Goal: Task Accomplishment & Management: Complete application form

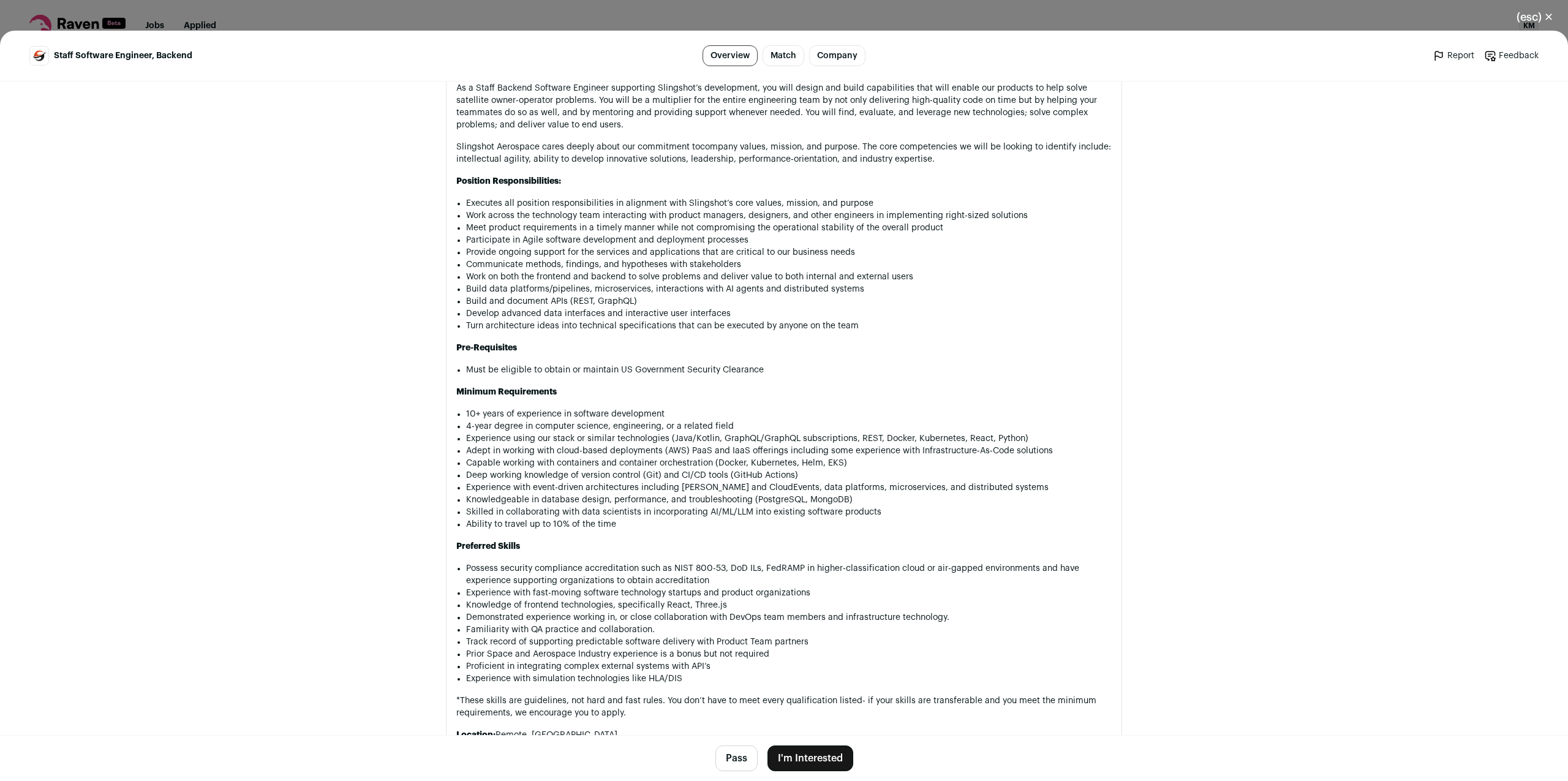
scroll to position [749, 0]
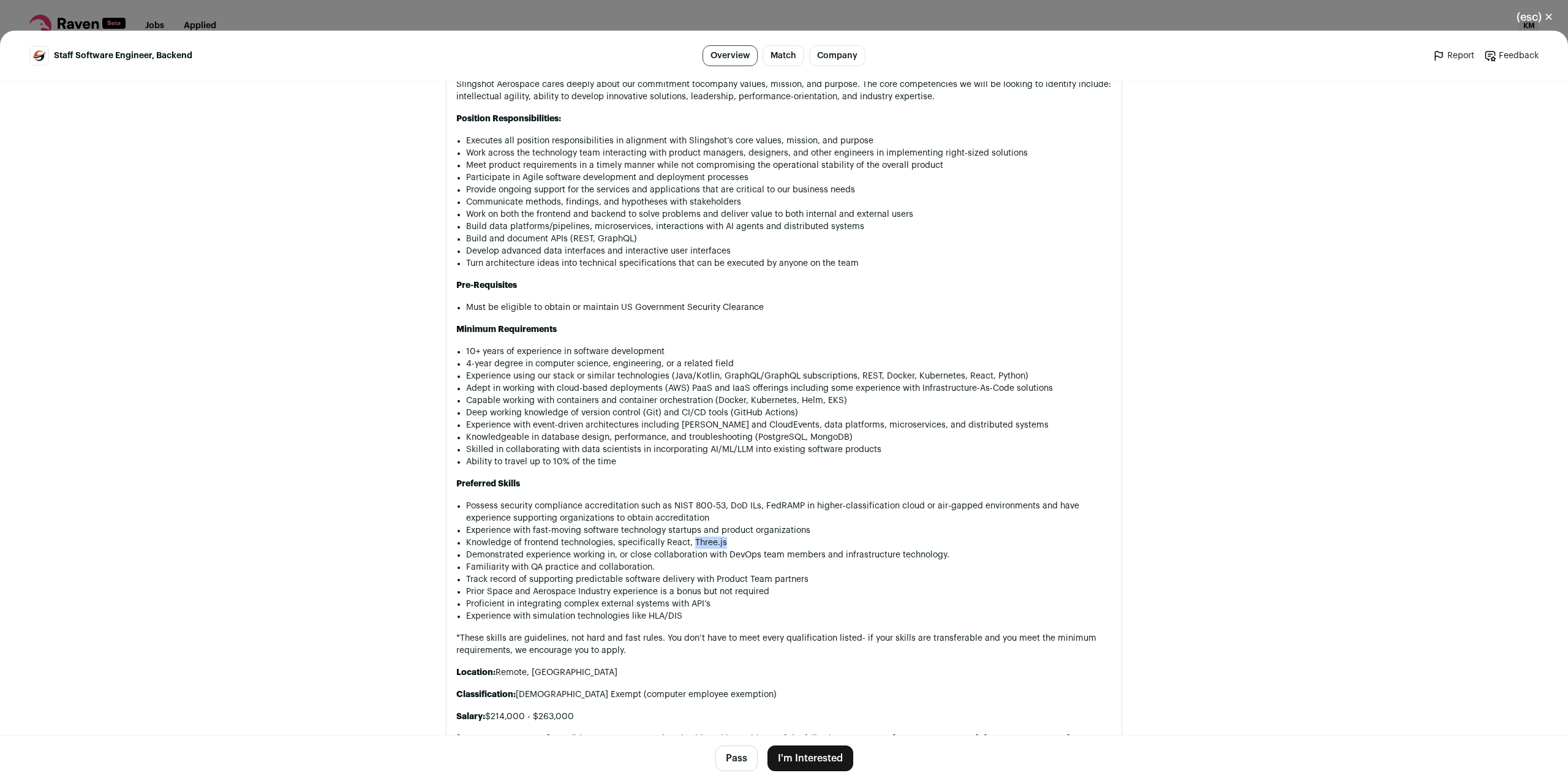
drag, startPoint x: 692, startPoint y: 564, endPoint x: 725, endPoint y: 563, distance: 33.0
click at [725, 549] on li "Knowledge of frontend technologies, specifically React, Three.js" at bounding box center [789, 543] width 645 height 12
copy li "Three.js"
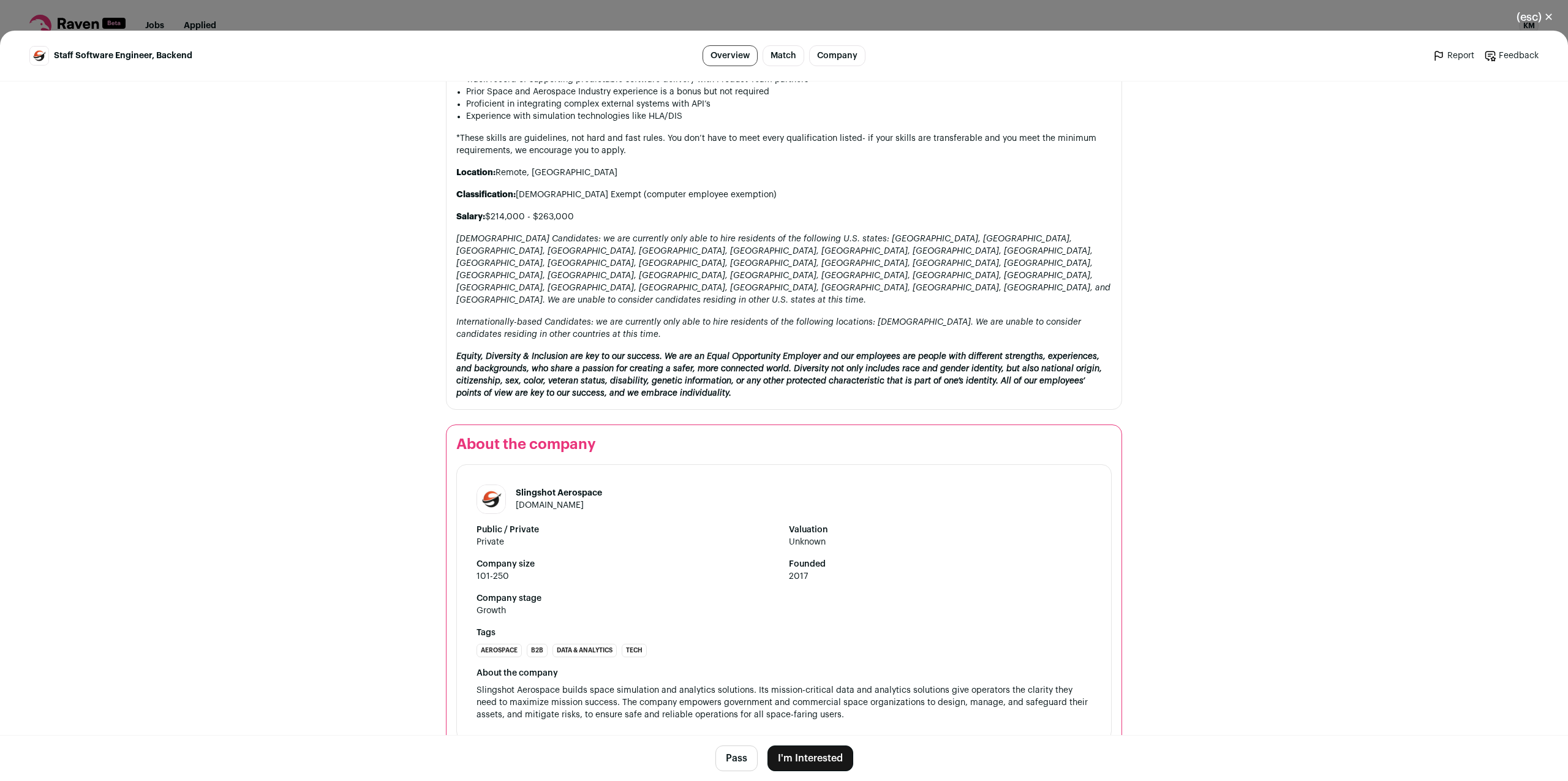
scroll to position [1256, 0]
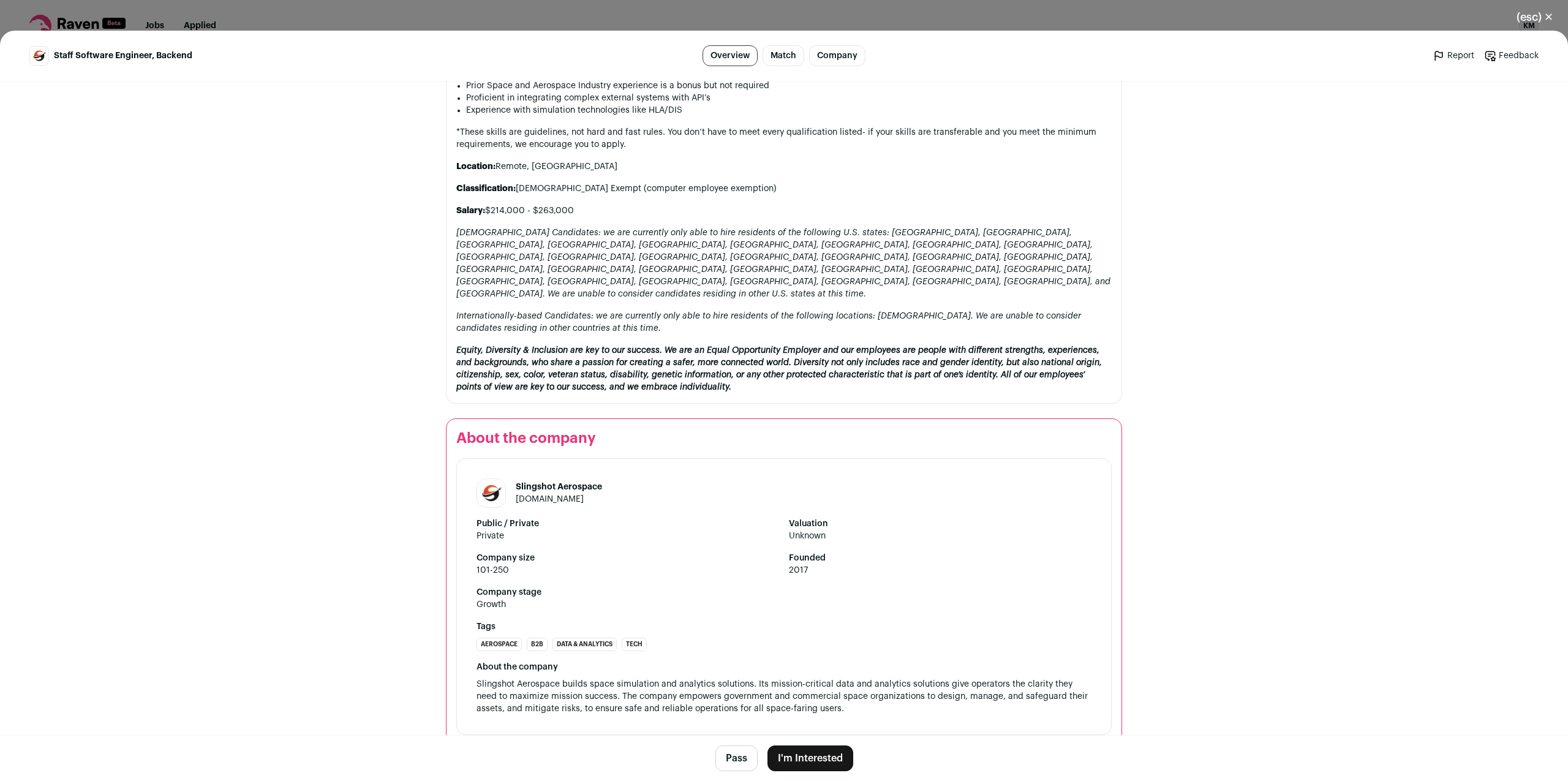
click at [810, 753] on button "I'm Interested" at bounding box center [810, 758] width 86 height 26
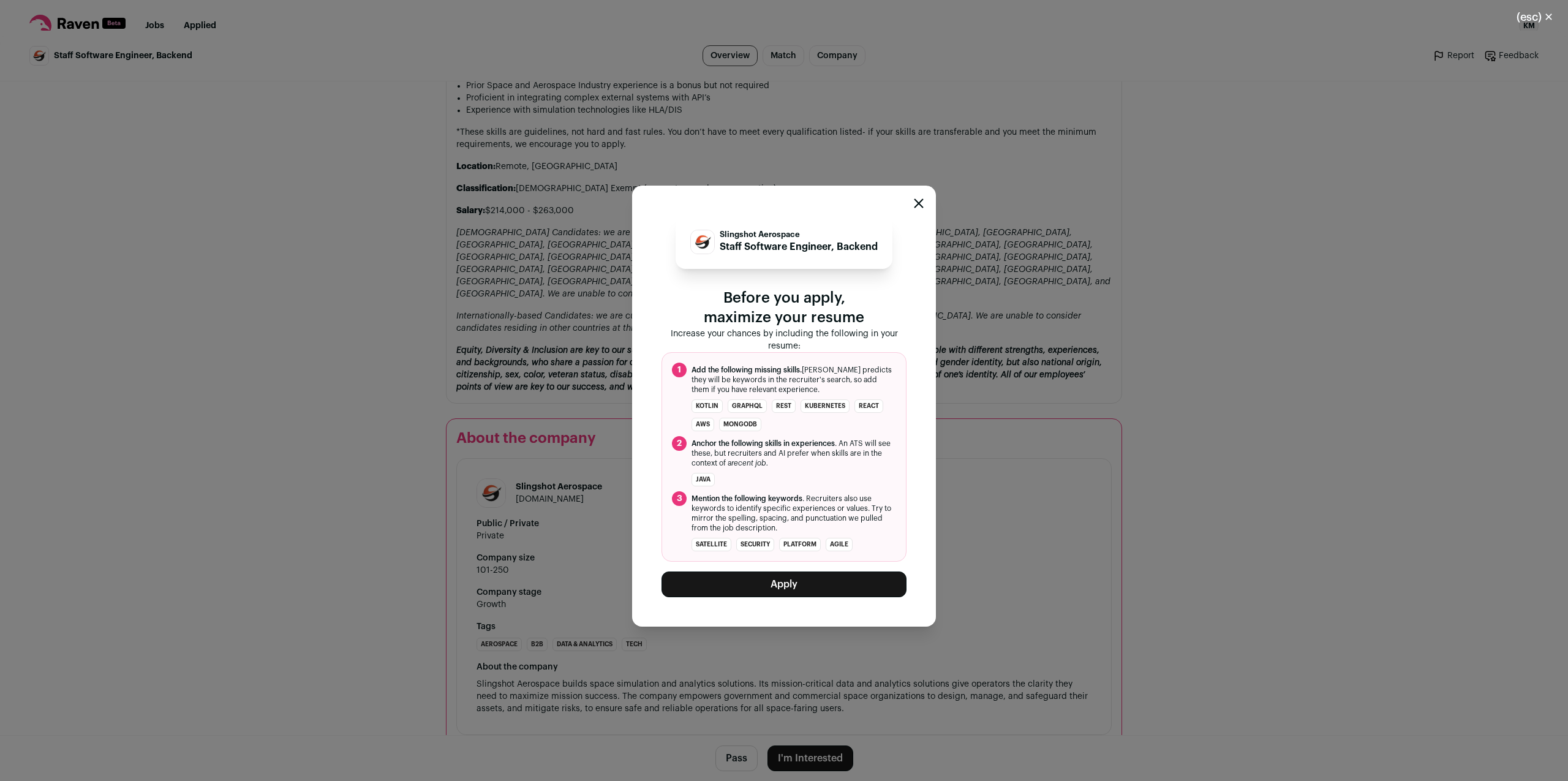
click at [792, 581] on button "Apply" at bounding box center [784, 584] width 245 height 26
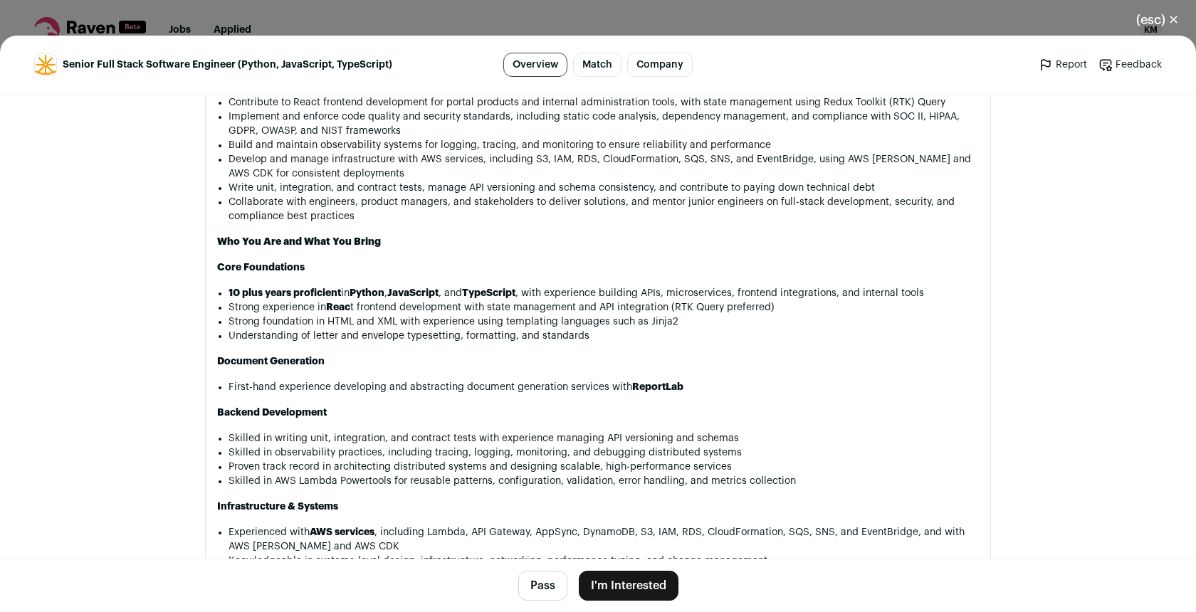
scroll to position [1307, 0]
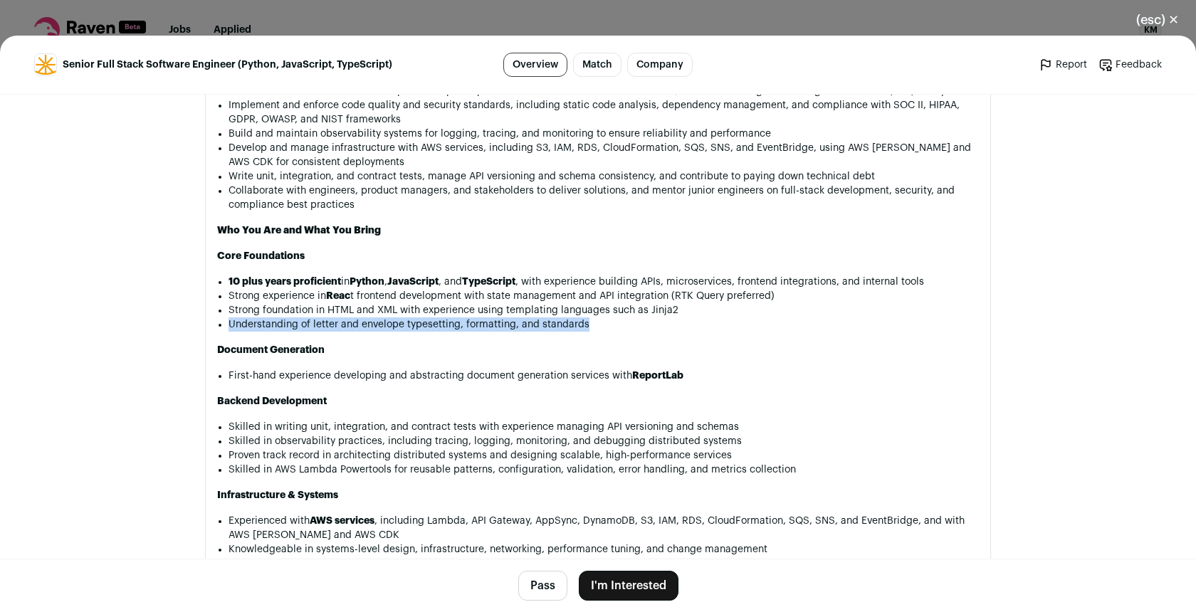
drag, startPoint x: 590, startPoint y: 338, endPoint x: 221, endPoint y: 336, distance: 368.8
click at [229, 332] on li "Understanding of letter and envelope typesetting, formatting, and standards" at bounding box center [604, 325] width 750 height 14
copy li "Understanding of letter and envelope typesetting, formatting, and standards"
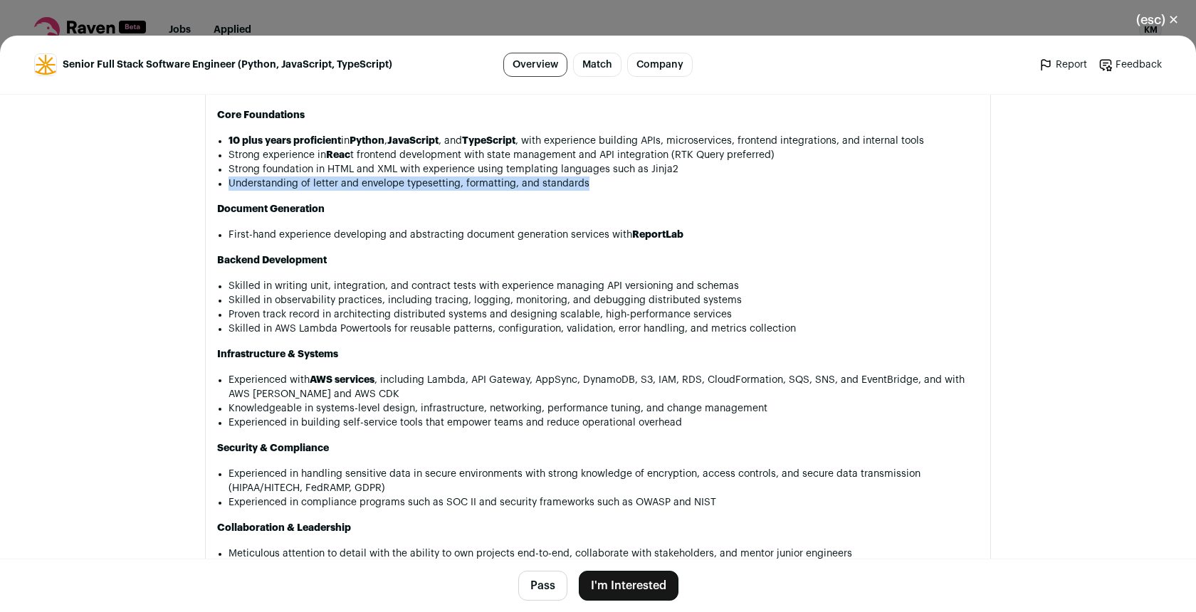
scroll to position [1452, 0]
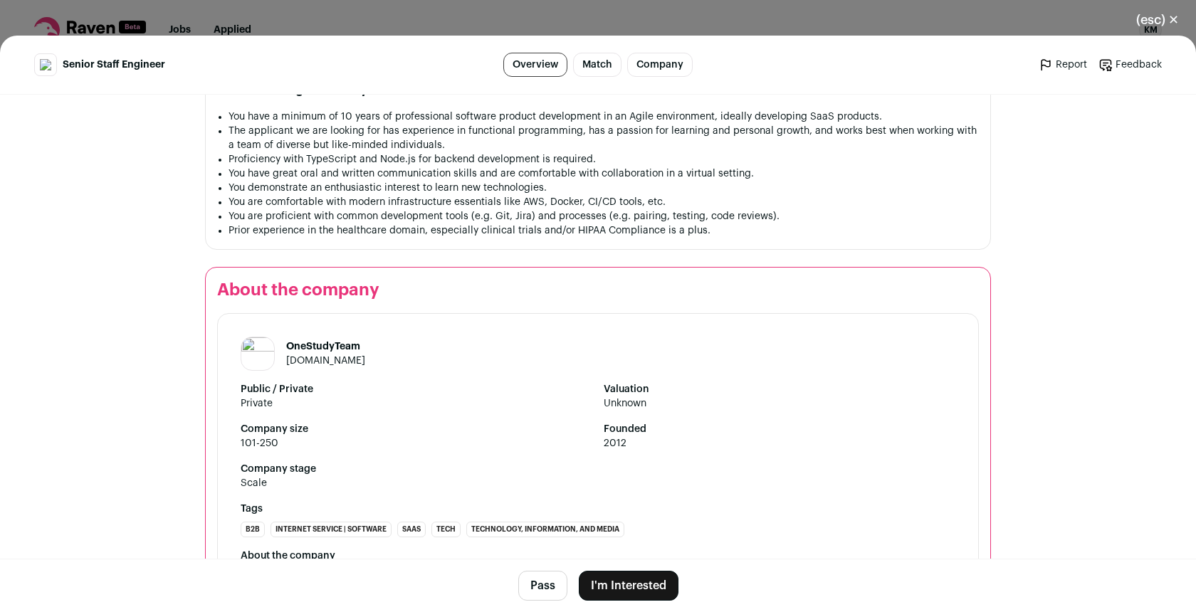
scroll to position [1079, 0]
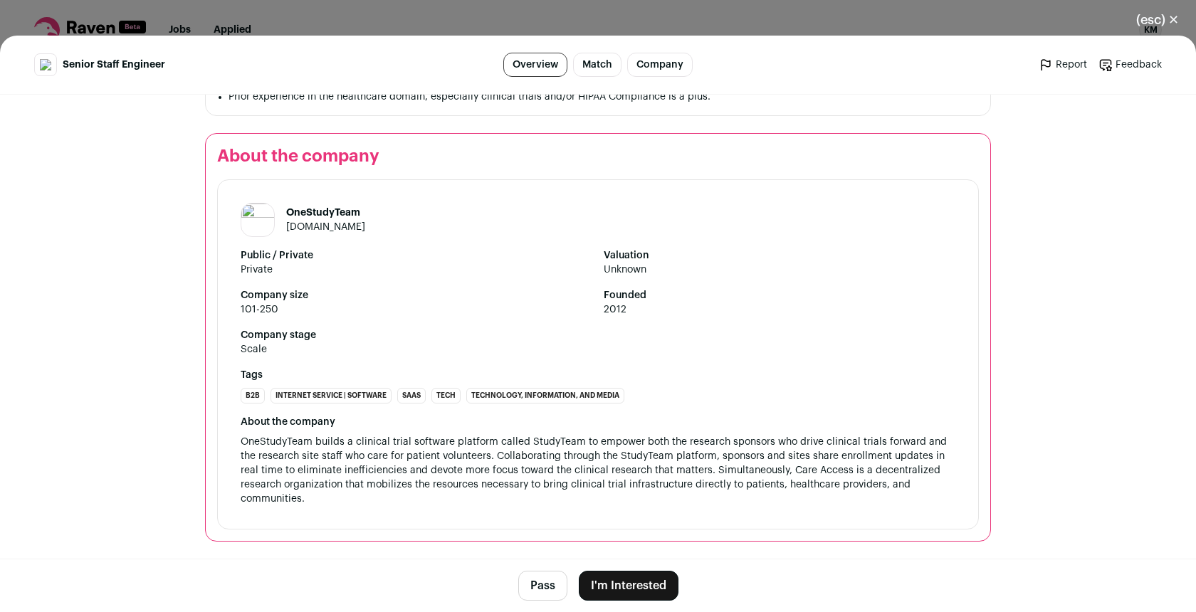
click at [645, 589] on button "I'm Interested" at bounding box center [629, 586] width 100 height 30
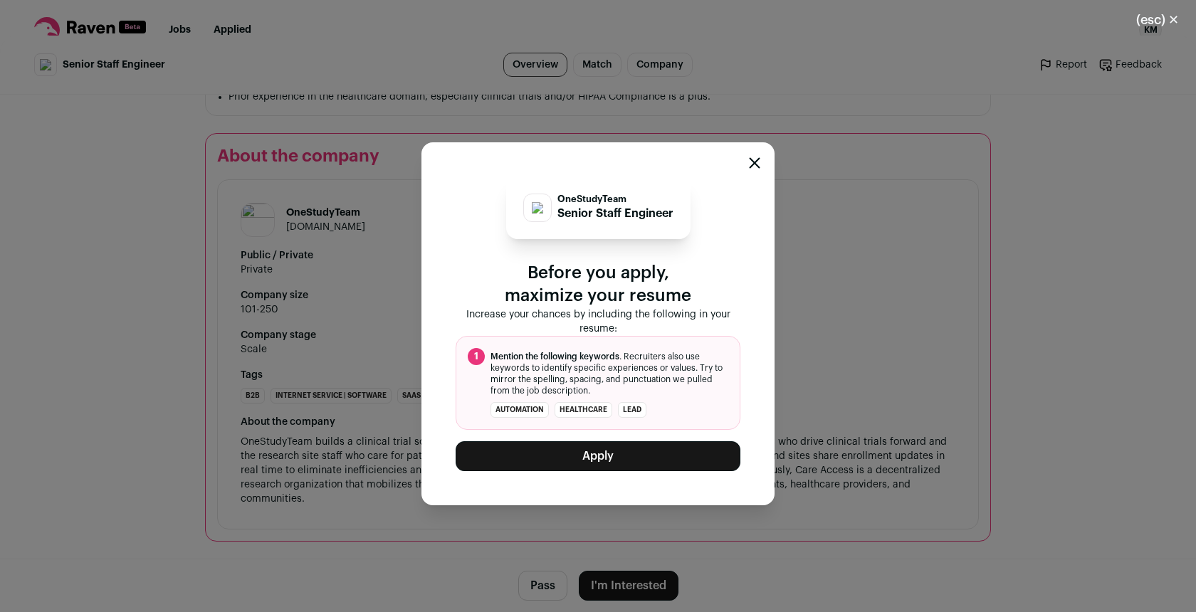
click at [602, 455] on button "Apply" at bounding box center [598, 456] width 285 height 30
